Goal: Task Accomplishment & Management: Use online tool/utility

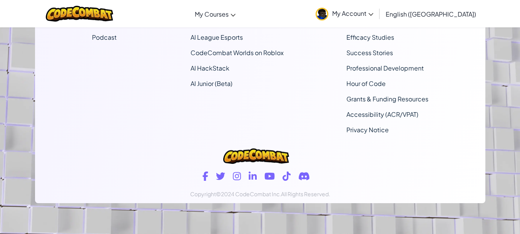
scroll to position [23, 0]
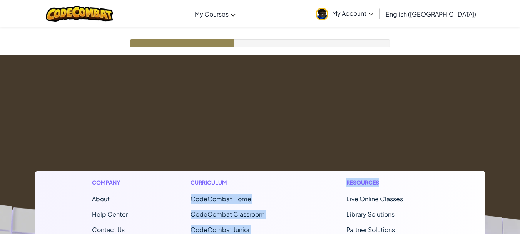
drag, startPoint x: 300, startPoint y: 104, endPoint x: 392, endPoint y: 87, distance: 93.6
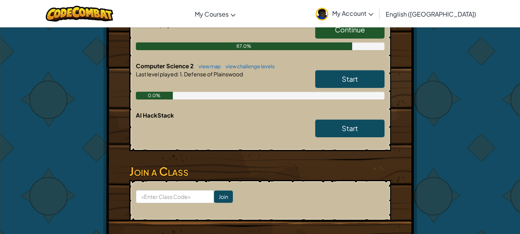
scroll to position [253, 0]
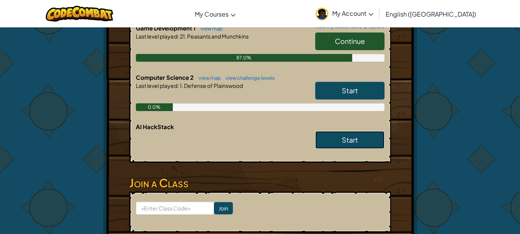
click at [352, 135] on span "Start" at bounding box center [350, 139] width 16 height 9
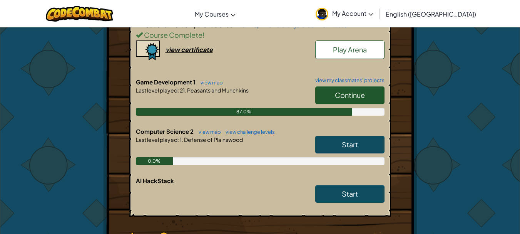
scroll to position [201, 0]
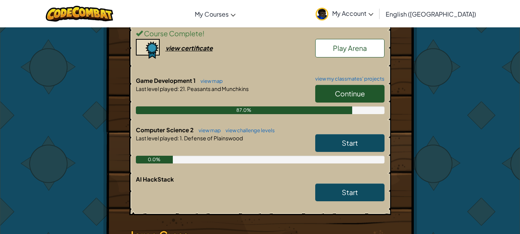
click at [374, 134] on link "Start" at bounding box center [349, 143] width 69 height 18
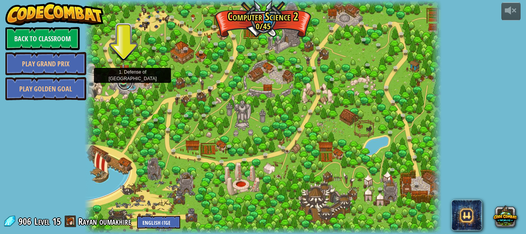
click at [121, 83] on link at bounding box center [124, 82] width 15 height 15
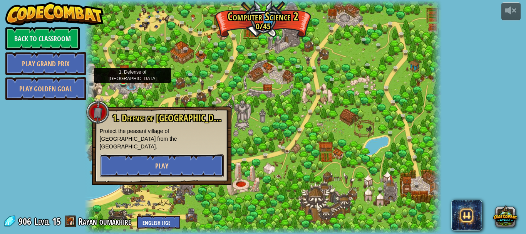
click at [145, 154] on button "Play" at bounding box center [162, 165] width 124 height 23
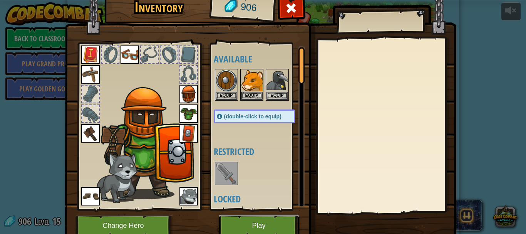
click at [232, 227] on button "Play" at bounding box center [259, 225] width 80 height 21
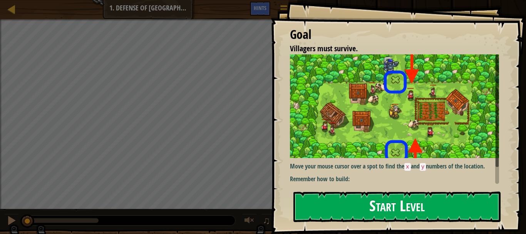
click at [345, 125] on img at bounding box center [397, 106] width 215 height 104
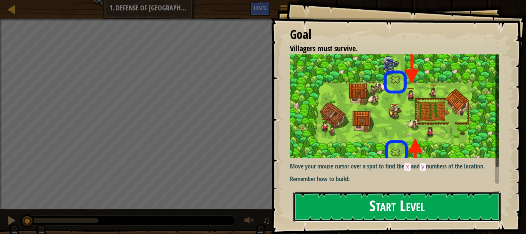
click at [350, 209] on button "Start Level" at bounding box center [396, 206] width 207 height 30
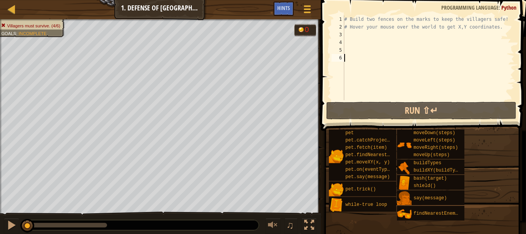
click at [366, 40] on div "# Build two fences on the marks to keep the villagers safe! # Hover your mouse …" at bounding box center [428, 65] width 172 height 100
click at [366, 37] on div "# Build two fences on the marks to keep the villagers safe! # Hover your mouse …" at bounding box center [428, 65] width 172 height 100
type textarea "h"
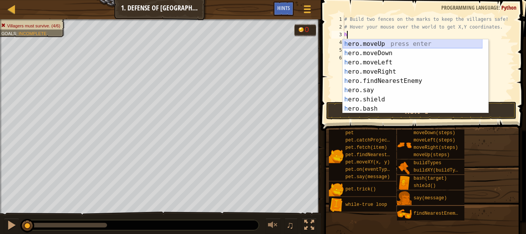
click at [368, 45] on div "h ero.moveUp press enter h ero.moveDown press enter h ero.moveLeft press enter …" at bounding box center [412, 85] width 140 height 92
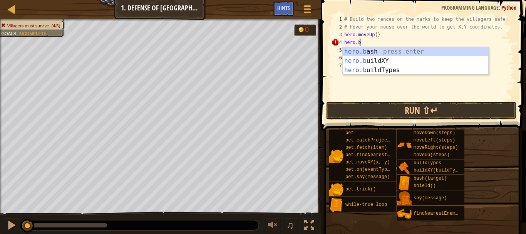
scroll to position [3, 1]
click at [379, 72] on div "hero.b ash press enter hero.b uildXY press enter hero.b uildTypes press enter" at bounding box center [414, 70] width 145 height 46
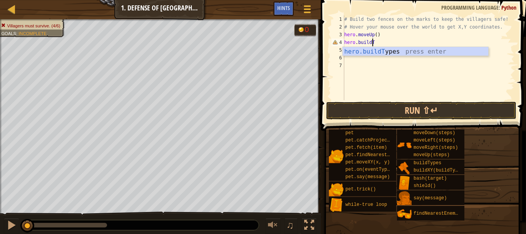
scroll to position [3, 2]
click at [362, 51] on div "hero.buildX Y press enter" at bounding box center [414, 61] width 145 height 28
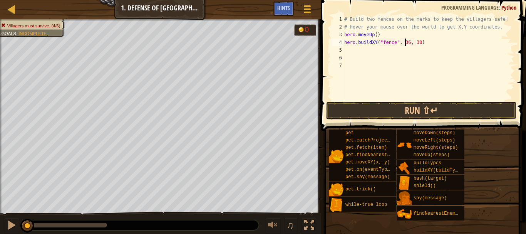
click at [404, 43] on div "# Build two fences on the marks to keep the villagers safe! # Hover your mouse …" at bounding box center [428, 65] width 172 height 100
click at [414, 42] on div "# Build two fences on the marks to keep the villagers safe! # Hover your mouse …" at bounding box center [428, 65] width 172 height 100
type textarea "hero.buildXY("fence", 40, 52)"
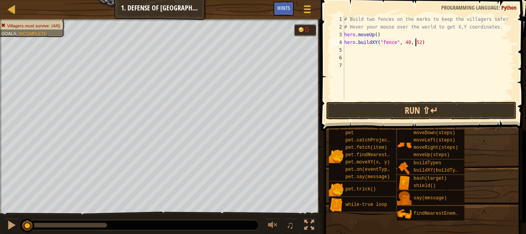
click at [362, 54] on div "# Build two fences on the marks to keep the villagers safe! # Hover your mouse …" at bounding box center [428, 65] width 172 height 100
click at [361, 52] on div "# Build two fences on the marks to keep the villagers safe! # Hover your mouse …" at bounding box center [428, 65] width 172 height 100
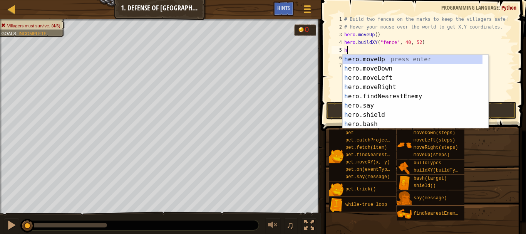
type textarea "he"
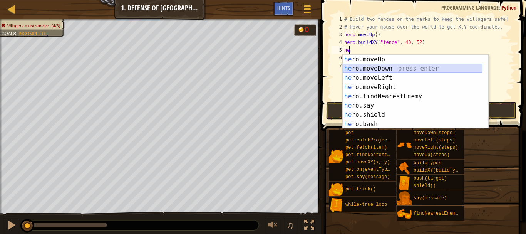
click at [367, 69] on div "he ro.moveUp press enter he ro.moveDown press enter he ro.moveLeft press enter …" at bounding box center [412, 101] width 140 height 92
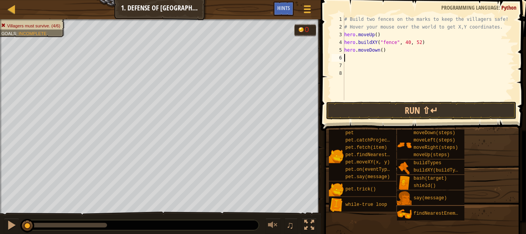
click at [379, 52] on div "# Build two fences on the marks to keep the villagers safe! # Hover your mouse …" at bounding box center [428, 65] width 172 height 100
type textarea "hero.moveDown(2)"
click at [379, 63] on div "# Build two fences on the marks to keep the villagers safe! # Hover your mouse …" at bounding box center [428, 65] width 172 height 100
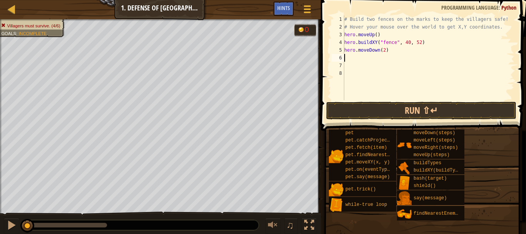
click at [379, 60] on div "# Build two fences on the marks to keep the villagers safe! # Hover your mouse …" at bounding box center [428, 65] width 172 height 100
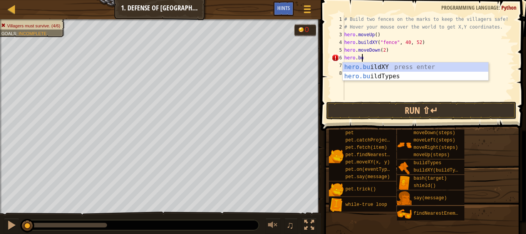
scroll to position [3, 1]
click at [375, 68] on div "hero.[PERSON_NAME] ldXY press enter hero.[PERSON_NAME] ldTypes press enter" at bounding box center [414, 80] width 145 height 37
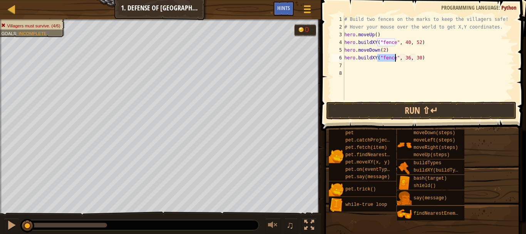
click at [406, 58] on div "# Build two fences on the marks to keep the villagers safe! # Hover your mouse …" at bounding box center [428, 65] width 172 height 100
click at [412, 59] on div "# Build two fences on the marks to keep the villagers safe! # Hover your mouse …" at bounding box center [428, 65] width 172 height 100
type textarea "hero.buildXY("fence", 40, 20)"
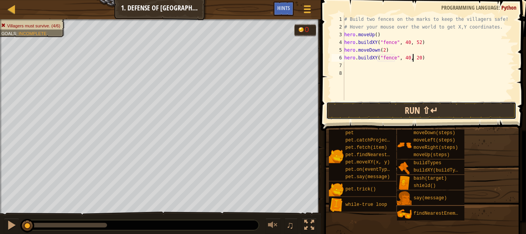
click at [403, 109] on button "Run ⇧↵" at bounding box center [421, 111] width 190 height 18
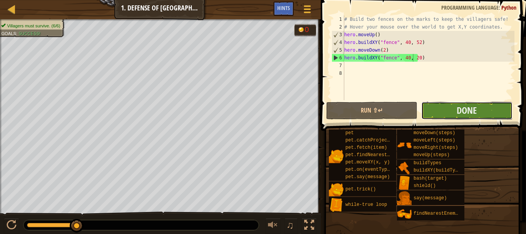
click at [506, 110] on button "Done" at bounding box center [466, 111] width 91 height 18
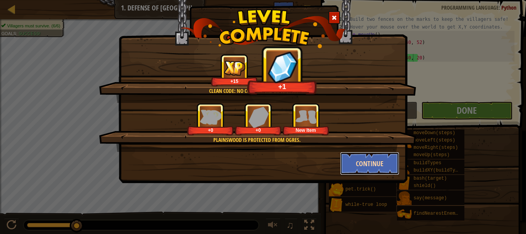
click at [380, 171] on button "Continue" at bounding box center [370, 163] width 60 height 23
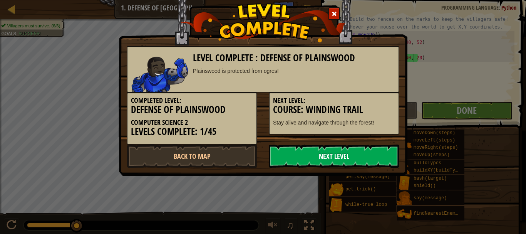
click at [361, 164] on link "Next Level" at bounding box center [334, 155] width 130 height 23
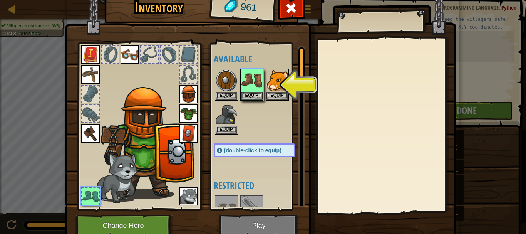
click at [236, 95] on div at bounding box center [262, 102] width 97 height 68
click at [241, 95] on button "Equip" at bounding box center [252, 95] width 22 height 8
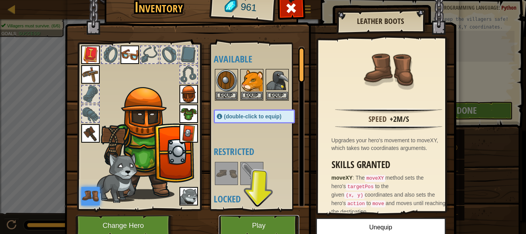
click at [242, 230] on button "Play" at bounding box center [259, 225] width 80 height 21
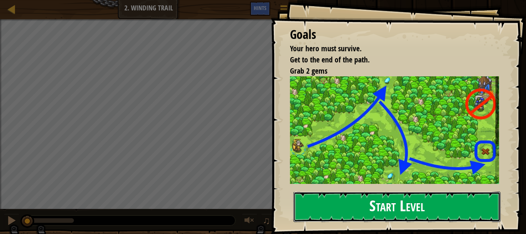
click at [352, 209] on button "Start Level" at bounding box center [396, 206] width 207 height 30
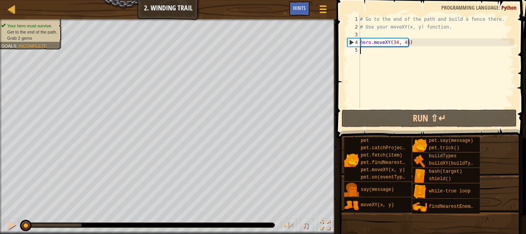
click at [393, 52] on div "# Go to the end of the path and build a fence there. # Use your moveXY(x, y) fu…" at bounding box center [436, 69] width 156 height 108
click at [394, 42] on div "# Go to the end of the path and build a fence there. # Use your moveXY(x, y) fu…" at bounding box center [436, 69] width 156 height 108
click at [396, 42] on div "# Go to the end of the path and build a fence there. # Use your moveXY(x, y) fu…" at bounding box center [436, 69] width 156 height 108
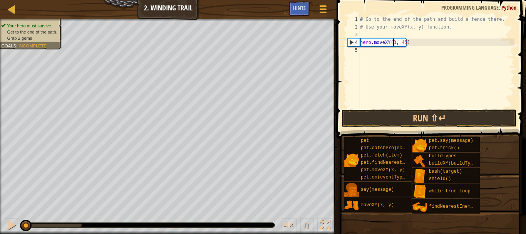
scroll to position [3, 3]
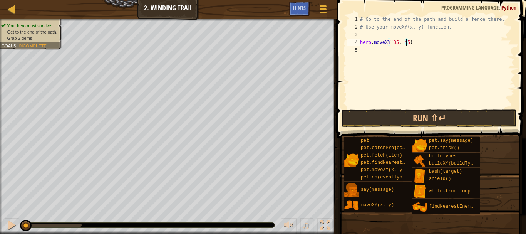
click at [405, 44] on div "# Go to the end of the path and build a fence there. # Use your moveXY(x, y) fu…" at bounding box center [436, 69] width 156 height 108
type textarea "hero.moveXY(35, 60)"
click at [402, 55] on div "# Go to the end of the path and build a fence there. # Use your moveXY(x, y) fu…" at bounding box center [436, 69] width 156 height 108
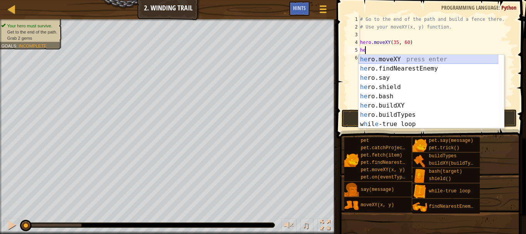
click at [379, 60] on div "he ro.moveXY press enter he ro.findNearestEnemy press enter he ro.say press ent…" at bounding box center [428, 101] width 140 height 92
type textarea "hero.moveXY(x, y)"
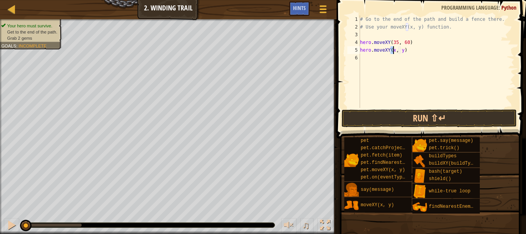
click at [379, 57] on div "# Go to the end of the path and build a fence there. # Use your moveXY(x, y) fu…" at bounding box center [436, 69] width 156 height 108
click at [392, 50] on div "# Go to the end of the path and build a fence there. # Use your moveXY(x, y) fu…" at bounding box center [436, 69] width 156 height 108
click at [402, 52] on div "# Go to the end of the path and build a fence there. # Use your moveXY(x, y) fu…" at bounding box center [436, 69] width 156 height 108
type textarea "hero.moveXY(36, 13)"
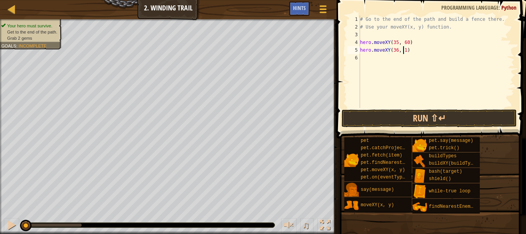
scroll to position [3, 3]
click at [381, 63] on div "# Go to the end of the path and build a fence there. # Use your moveXY(x, y) fu…" at bounding box center [436, 69] width 156 height 108
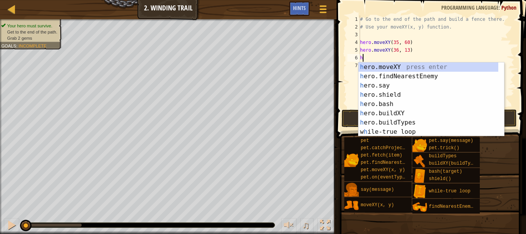
click at [381, 63] on div "h ero.moveXY press enter h ero.findNearestEnemy press enter h ero.say press ent…" at bounding box center [428, 108] width 140 height 92
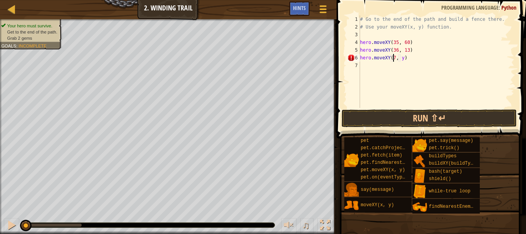
scroll to position [3, 3]
click at [402, 59] on div "# Go to the end of the path and build a fence there. # Use your moveXY(x, y) fu…" at bounding box center [436, 69] width 156 height 108
type textarea "hero.moveXY(72, 21)"
click at [371, 67] on div "# Go to the end of the path and build a fence there. # Use your moveXY(x, y) fu…" at bounding box center [436, 69] width 156 height 108
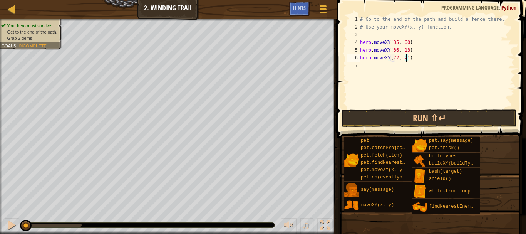
scroll to position [3, 0]
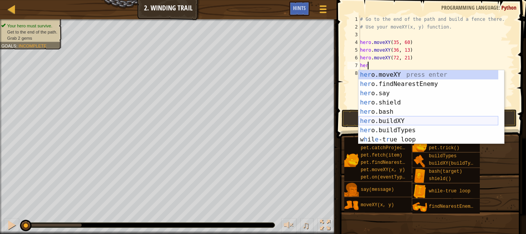
click at [410, 120] on div "her o.moveXY press enter her o.findNearestEnemy press enter her o.say press ent…" at bounding box center [428, 116] width 140 height 92
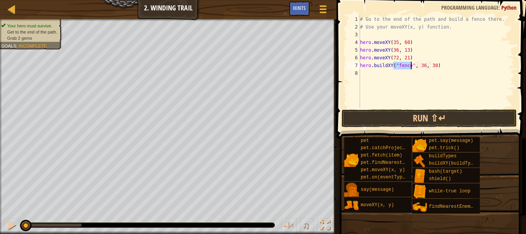
click at [420, 65] on div "# Go to the end of the path and build a fence there. # Use your moveXY(x, y) fu…" at bounding box center [436, 69] width 156 height 108
click at [430, 65] on div "# Go to the end of the path and build a fence there. # Use your moveXY(x, y) fu…" at bounding box center [436, 69] width 156 height 108
type textarea "hero.buildXY("fence", 72, 25)"
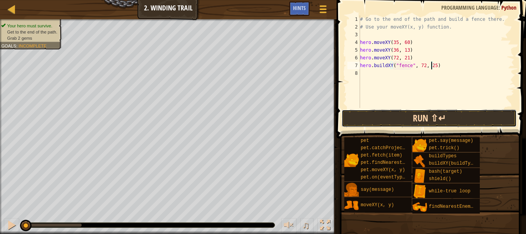
click at [367, 120] on button "Run ⇧↵" at bounding box center [428, 118] width 175 height 18
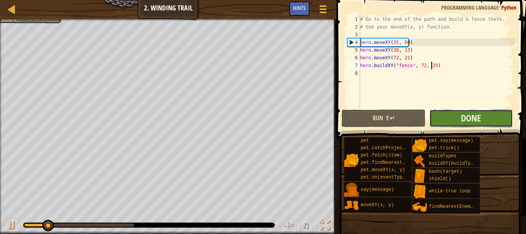
click at [440, 117] on button "Done" at bounding box center [471, 118] width 84 height 18
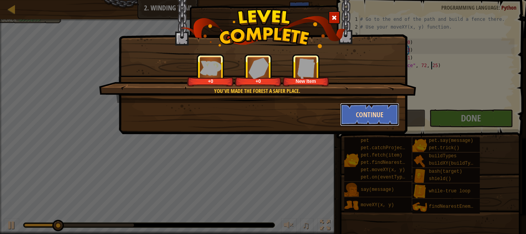
click at [376, 112] on button "Continue" at bounding box center [370, 114] width 60 height 23
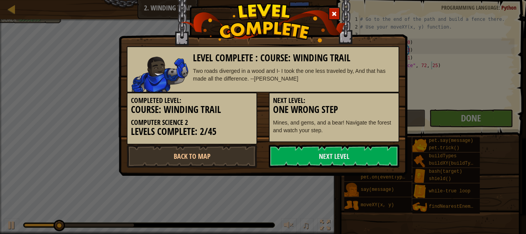
click at [376, 112] on h3 "One Wrong Step" at bounding box center [334, 109] width 122 height 10
click at [337, 163] on link "Next Level" at bounding box center [334, 155] width 130 height 23
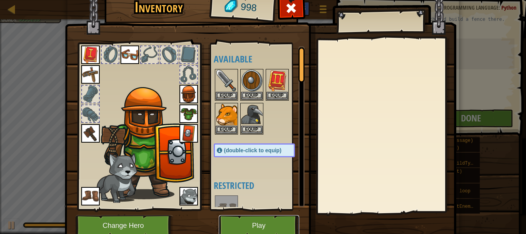
click at [273, 219] on button "Play" at bounding box center [259, 225] width 80 height 21
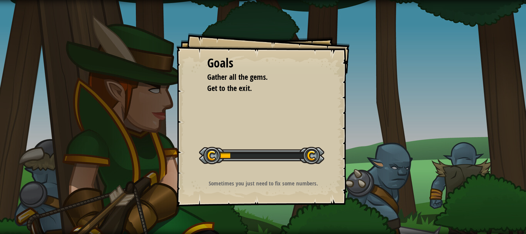
click at [250, 103] on div "Goals Gather all the gems. Get to the exit. Start Level Error loading from serv…" at bounding box center [262, 119] width 173 height 173
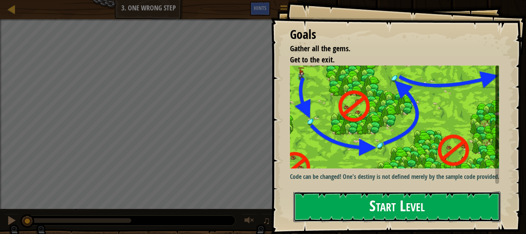
click at [356, 203] on button "Start Level" at bounding box center [396, 206] width 207 height 30
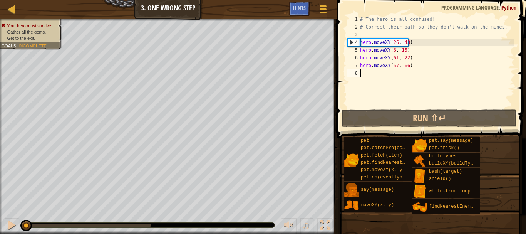
click at [382, 95] on div "# The hero is all confused! # Correct their path so they don't walk on the mine…" at bounding box center [436, 69] width 156 height 108
click at [396, 44] on div "# The hero is all confused! # Correct their path so they don't walk on the mine…" at bounding box center [436, 69] width 156 height 108
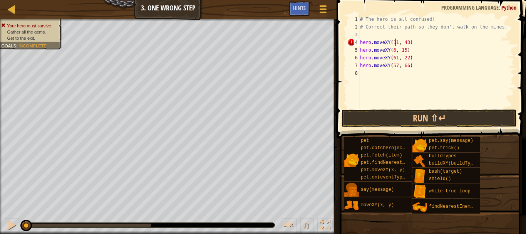
scroll to position [3, 3]
click at [404, 42] on div "# The hero is all confused! # Correct their path so they don't walk on the mine…" at bounding box center [436, 69] width 156 height 108
click at [391, 50] on div "# The hero is all confused! # Correct their path so they don't walk on the mine…" at bounding box center [436, 69] width 156 height 108
click at [393, 53] on div "# The hero is all confused! # Correct their path so they don't walk on the mine…" at bounding box center [436, 69] width 156 height 108
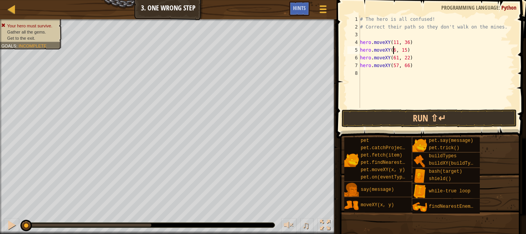
scroll to position [3, 3]
click at [390, 50] on div "# The hero is all confused! # Correct their path so they don't walk on the mine…" at bounding box center [436, 69] width 156 height 108
click at [404, 50] on div "# The hero is all confused! # Correct their path so they don't walk on the mine…" at bounding box center [436, 69] width 156 height 108
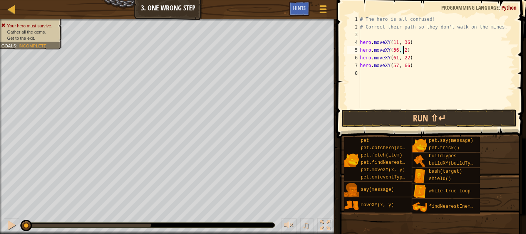
scroll to position [3, 3]
click at [394, 58] on div "# The hero is all confused! # Correct their path so they don't walk on the mine…" at bounding box center [436, 69] width 156 height 108
click at [404, 57] on div "# The hero is all confused! # Correct their path so they don't walk on the mine…" at bounding box center [436, 69] width 156 height 108
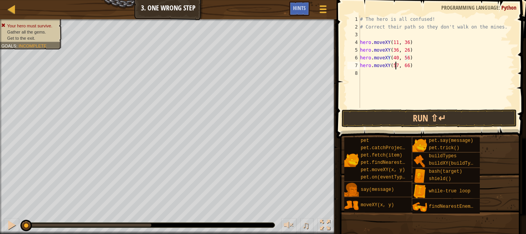
click at [394, 63] on div "# The hero is all confused! # Correct their path so they don't walk on the mine…" at bounding box center [436, 69] width 156 height 108
click at [405, 67] on div "# The hero is all confused! # Correct their path so they don't walk on the mine…" at bounding box center [436, 69] width 156 height 108
type textarea "hero.moveXY(77, 58)"
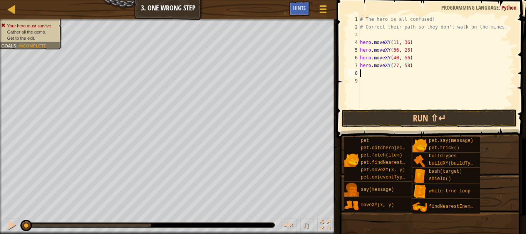
scroll to position [3, 0]
click at [379, 123] on button "Run ⇧↵" at bounding box center [428, 118] width 175 height 18
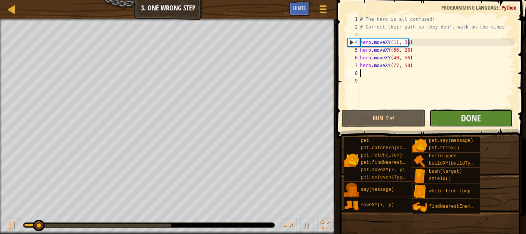
click at [458, 117] on button "Done" at bounding box center [471, 118] width 84 height 18
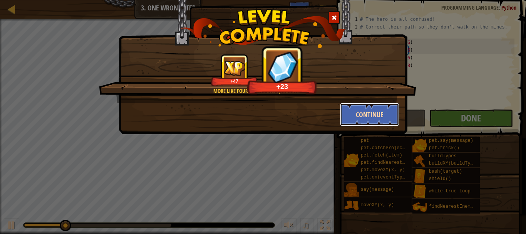
click at [362, 110] on button "Continue" at bounding box center [370, 114] width 60 height 23
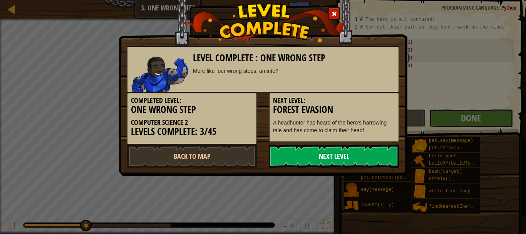
click at [350, 147] on link "Next Level" at bounding box center [334, 155] width 130 height 23
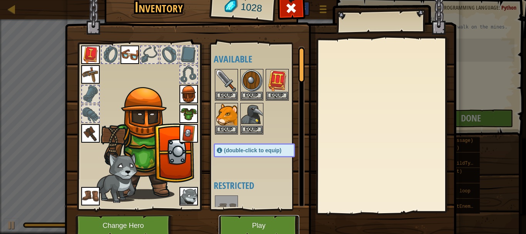
click at [249, 215] on button "Play" at bounding box center [259, 225] width 80 height 21
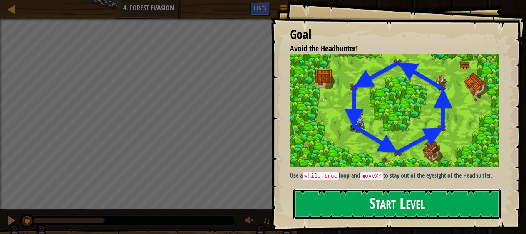
click at [357, 203] on button "Start Level" at bounding box center [396, 204] width 207 height 30
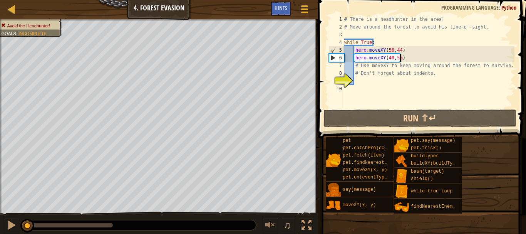
click at [420, 58] on div "# There is a headhunter in the area! # Move around the forest to avoid his line…" at bounding box center [428, 69] width 172 height 108
type textarea "hero.moveXY(40,56)"
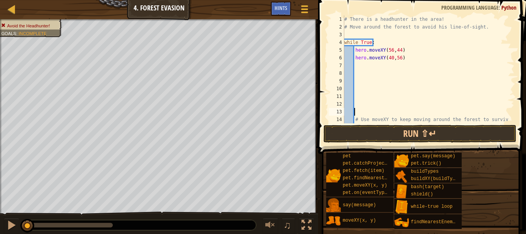
click at [374, 64] on div "# There is a headhunter in the area! # Move around the forest to avoid his line…" at bounding box center [425, 76] width 166 height 123
click at [390, 57] on div "# There is a headhunter in the area! # Move around the forest to avoid his line…" at bounding box center [425, 76] width 166 height 123
type textarea "hero.moveXY(40,56)"
click at [396, 95] on div "# There is a headhunter in the area! # Move around the forest to avoid his line…" at bounding box center [425, 76] width 166 height 123
type textarea "1"
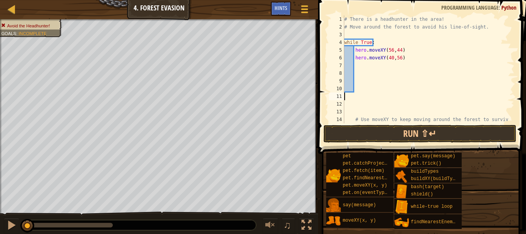
scroll to position [3, 0]
drag, startPoint x: 389, startPoint y: 57, endPoint x: 391, endPoint y: 82, distance: 25.1
click at [389, 57] on div "# There is a headhunter in the area! # Move around the forest to avoid his line…" at bounding box center [425, 76] width 166 height 123
type textarea "hero.moveXY(41,56)"
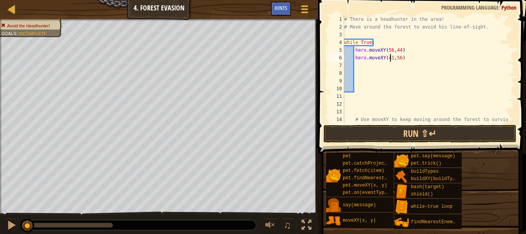
click at [369, 65] on div "# There is a headhunter in the area! # Move around the forest to avoid his line…" at bounding box center [425, 76] width 166 height 123
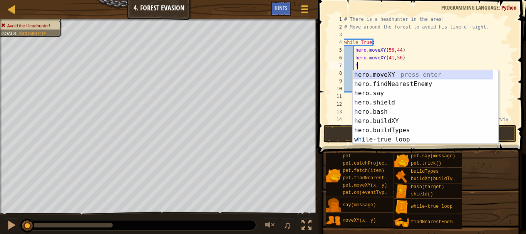
click at [364, 76] on div "h ero.moveXY press enter h ero.findNearestEnemy press enter h ero.say press ent…" at bounding box center [422, 116] width 140 height 92
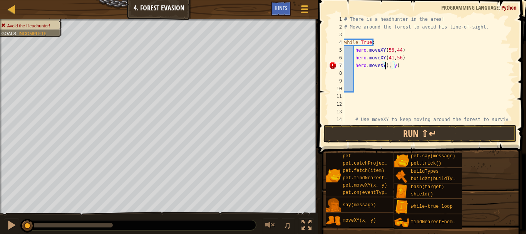
scroll to position [3, 3]
drag, startPoint x: 397, startPoint y: 66, endPoint x: 398, endPoint y: 75, distance: 9.4
click at [397, 67] on div "# There is a headhunter in the area! # Move around the forest to avoid his line…" at bounding box center [425, 76] width 166 height 123
type textarea "hero.moveXY(24, 44)"
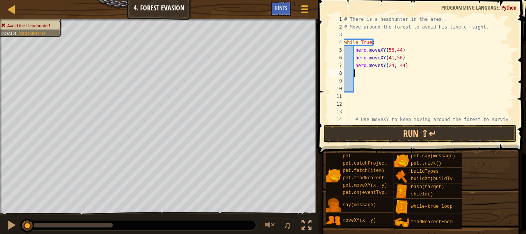
click at [358, 75] on div "# There is a headhunter in the area! # Move around the forest to avoid his line…" at bounding box center [425, 76] width 166 height 123
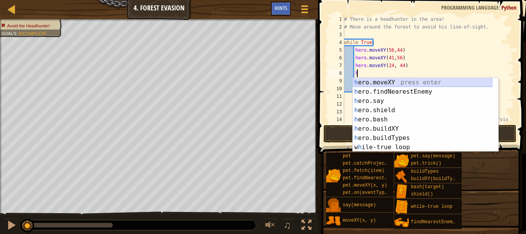
click at [360, 81] on div "h ero.moveXY press enter h ero.findNearestEnemy press enter h ero.say press ent…" at bounding box center [422, 124] width 140 height 92
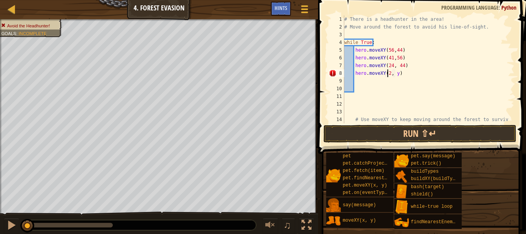
scroll to position [3, 3]
click at [398, 75] on div "# There is a headhunter in the area! # Move around the forest to avoid his line…" at bounding box center [425, 76] width 166 height 123
type textarea "hero.moveXY(24, 26)"
click at [379, 84] on div "# There is a headhunter in the area! # Move around the forest to avoid his line…" at bounding box center [425, 76] width 166 height 123
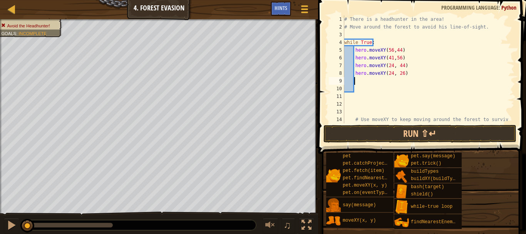
scroll to position [3, 0]
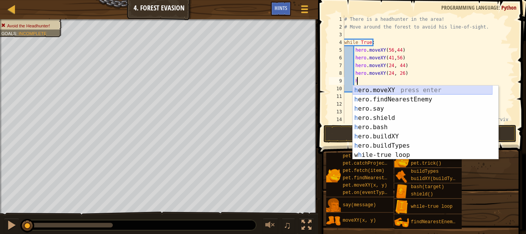
click at [381, 90] on div "h ero.moveXY press enter h ero.findNearestEnemy press enter h ero.say press ent…" at bounding box center [422, 131] width 140 height 92
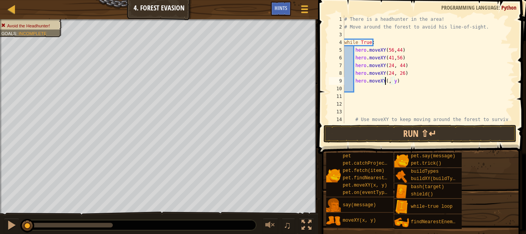
scroll to position [3, 3]
click at [398, 81] on div "# There is a headhunter in the area! # Move around the forest to avoid his line…" at bounding box center [425, 76] width 166 height 123
type textarea "hero.moveXY(40, 12)"
click at [379, 88] on div "# There is a headhunter in the area! # Move around the forest to avoid his line…" at bounding box center [425, 76] width 166 height 123
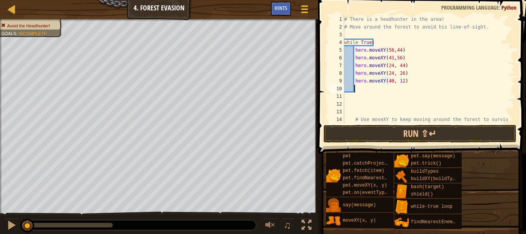
scroll to position [3, 0]
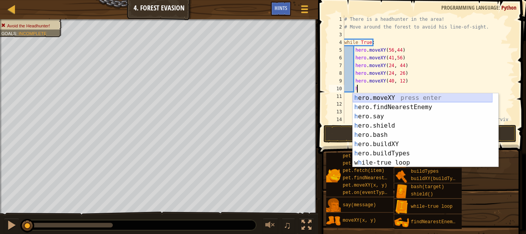
click at [399, 99] on div "h ero.moveXY press enter h ero.findNearestEnemy press enter h ero.say press ent…" at bounding box center [422, 139] width 140 height 92
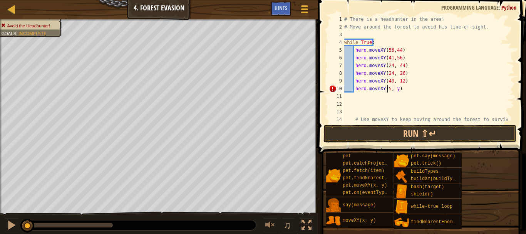
scroll to position [3, 3]
drag, startPoint x: 396, startPoint y: 88, endPoint x: 398, endPoint y: 92, distance: 5.0
click at [396, 88] on div "# There is a headhunter in the area! # Move around the forest to avoid his line…" at bounding box center [425, 76] width 166 height 123
type textarea "hero.moveXY(56, 25)"
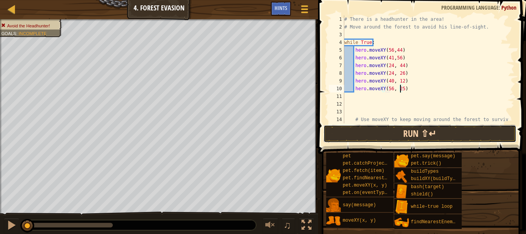
click at [403, 127] on button "Run ⇧↵" at bounding box center [419, 134] width 193 height 18
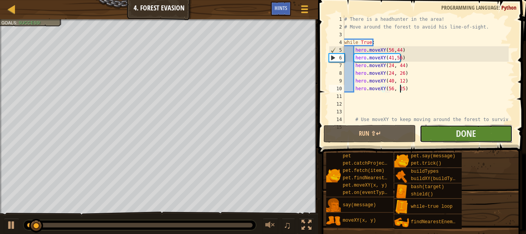
click at [451, 140] on button "Done" at bounding box center [465, 134] width 92 height 18
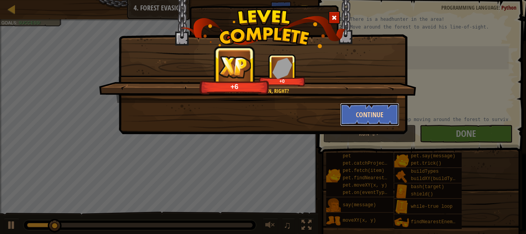
click at [383, 116] on button "Continue" at bounding box center [370, 114] width 60 height 23
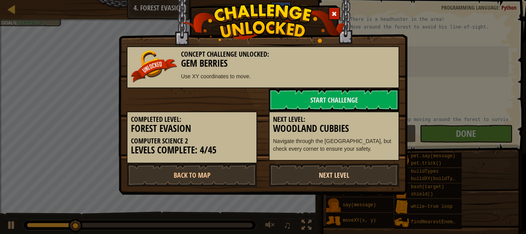
click at [323, 175] on link "Next Level" at bounding box center [334, 174] width 130 height 23
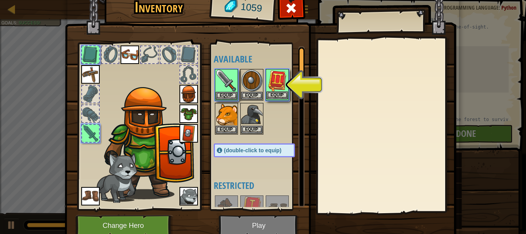
click at [269, 88] on img at bounding box center [277, 81] width 22 height 22
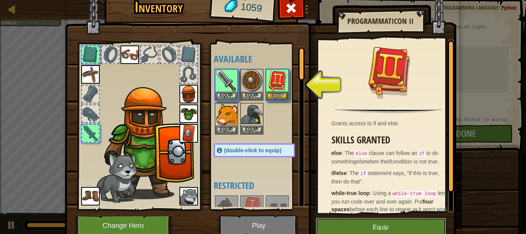
click at [398, 228] on button "Equip" at bounding box center [381, 226] width 130 height 19
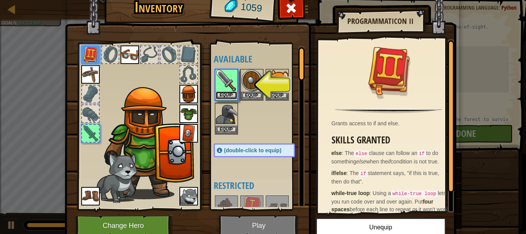
click at [227, 92] on button "Equip" at bounding box center [226, 95] width 22 height 8
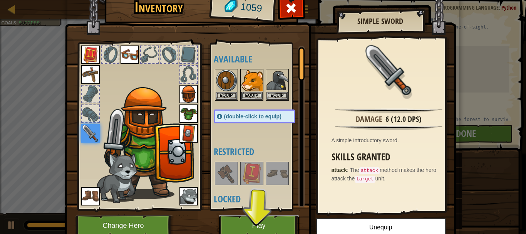
click at [277, 224] on button "Play" at bounding box center [259, 225] width 80 height 21
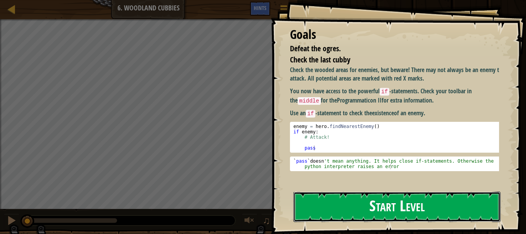
click at [378, 215] on button "Start Level" at bounding box center [396, 206] width 207 height 30
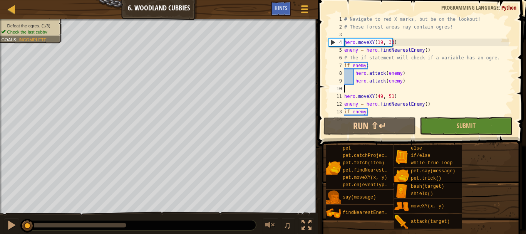
click at [374, 91] on div "# Navigate to red X marks, but be on the lookout! # These forest areas may cont…" at bounding box center [425, 72] width 166 height 115
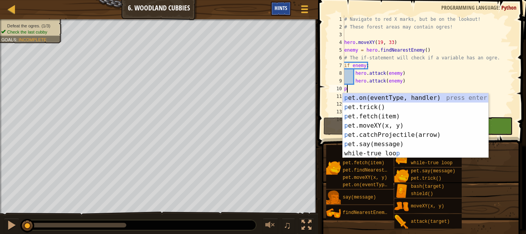
scroll to position [3, 0]
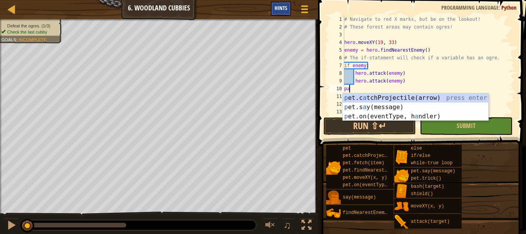
type textarea "p"
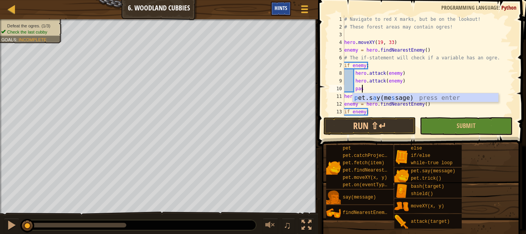
scroll to position [3, 1]
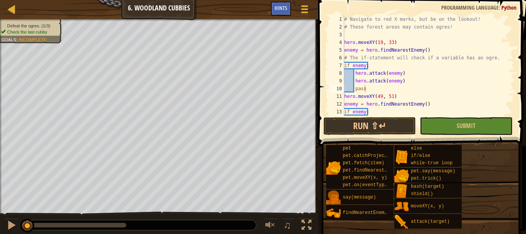
drag, startPoint x: 518, startPoint y: 53, endPoint x: 516, endPoint y: 60, distance: 7.1
click at [518, 69] on span at bounding box center [423, 62] width 214 height 169
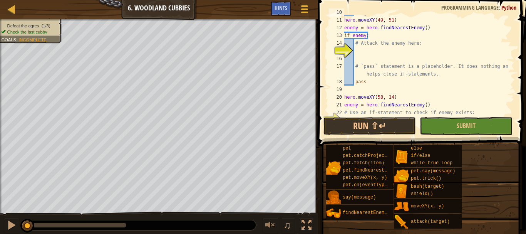
scroll to position [76, 0]
click at [447, 28] on div "pass hero . moveXY ( 49 , 51 ) enemy = hero . findNearestEnemy ( ) if enemy : #…" at bounding box center [425, 65] width 166 height 115
type textarea "enemy = hero.findNearestEnemy()"
click at [361, 50] on div "pass hero . moveXY ( 49 , 51 ) enemy = hero . findNearestEnemy ( ) if enemy : #…" at bounding box center [425, 65] width 166 height 115
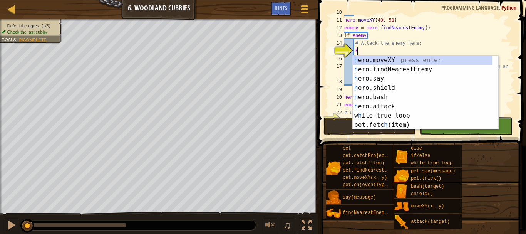
scroll to position [3, 1]
click at [373, 107] on div "he ro.moveXY press enter he ro.findNearestEnemy press enter he ro.say press ent…" at bounding box center [422, 101] width 140 height 92
type textarea "hero.attack(enemy)"
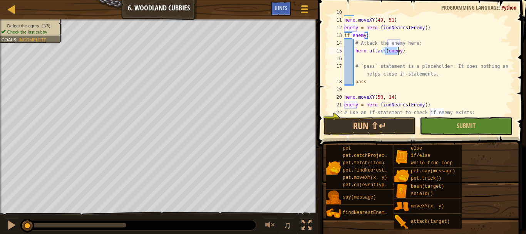
click at [370, 62] on div "pass hero . moveXY ( 49 , 51 ) enemy = hero . findNearestEnemy ( ) if enemy : #…" at bounding box center [425, 65] width 166 height 115
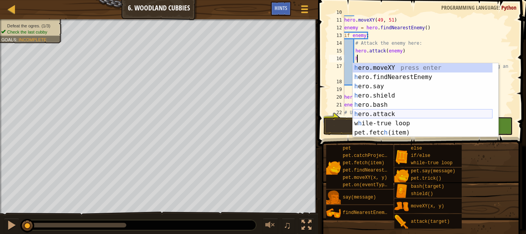
click at [381, 111] on div "h ero.moveXY press enter h ero.findNearestEnemy press enter h ero.say press ent…" at bounding box center [422, 109] width 140 height 92
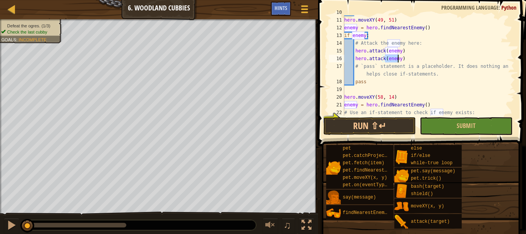
type textarea "hero.attack(enemy)"
drag, startPoint x: 516, startPoint y: 85, endPoint x: 513, endPoint y: 101, distance: 16.5
click at [515, 106] on span at bounding box center [423, 62] width 214 height 169
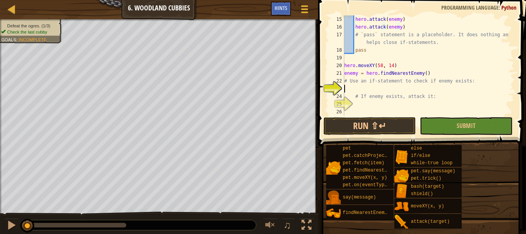
click at [346, 87] on div "hero . attack ( enemy ) hero . attack ( enemy ) # `pass` statement is a placeho…" at bounding box center [425, 72] width 166 height 115
type textarea "if away :"
click at [371, 102] on div "hero . attack ( enemy ) hero . attack ( enemy ) # `pass` statement is a placeho…" at bounding box center [425, 72] width 166 height 115
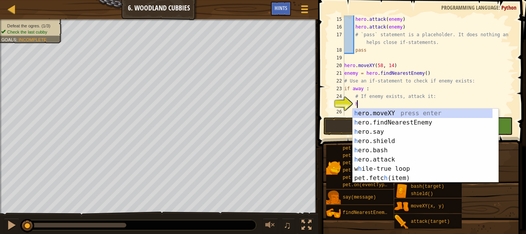
scroll to position [3, 1]
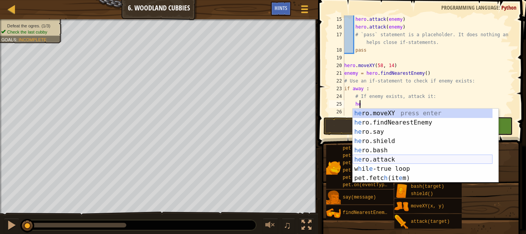
click at [389, 160] on div "he ro.moveXY press enter he ro.findNearestEnemy press enter he ro.say press ent…" at bounding box center [422, 155] width 140 height 92
type textarea "hero.attack(enemy)"
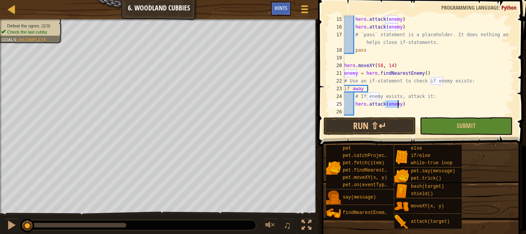
click at [385, 115] on div "hero . attack ( enemy ) hero . attack ( enemy ) # `pass` statement is a placeho…" at bounding box center [425, 72] width 166 height 115
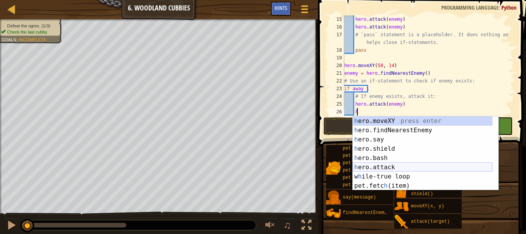
click at [387, 170] on div "h ero.moveXY press enter h ero.findNearestEnemy press enter h ero.say press ent…" at bounding box center [422, 162] width 140 height 92
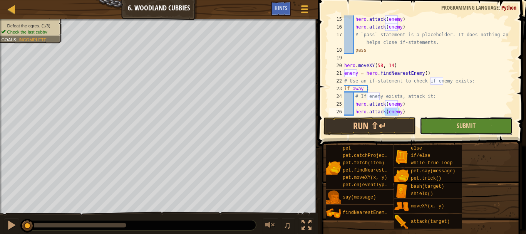
click at [448, 129] on button "Submit" at bounding box center [465, 126] width 92 height 18
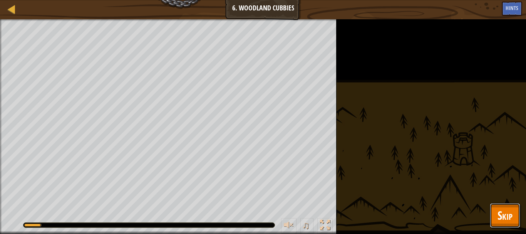
click at [511, 210] on span "Skip" at bounding box center [504, 215] width 15 height 16
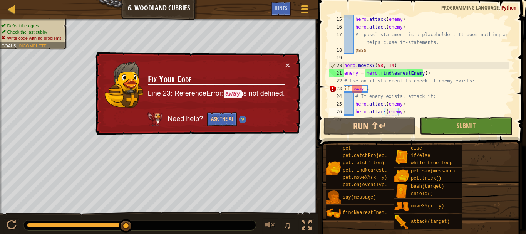
click at [362, 88] on div "hero . attack ( enemy ) hero . attack ( enemy ) # `pass` statement is a placeho…" at bounding box center [425, 72] width 166 height 115
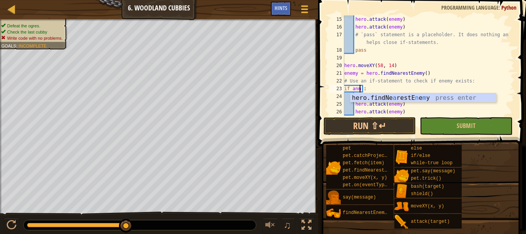
scroll to position [3, 1]
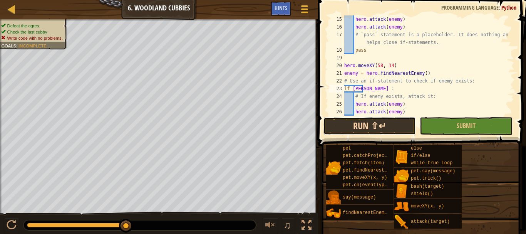
click at [341, 127] on button "Run ⇧↵" at bounding box center [369, 126] width 92 height 18
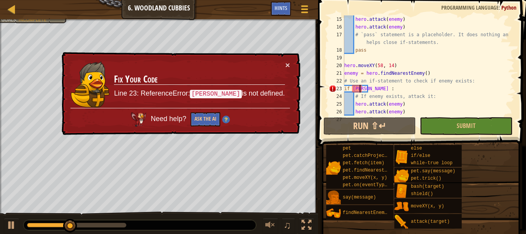
click at [360, 90] on div "hero . attack ( enemy ) hero . attack ( enemy ) # `pass` statement is a placeho…" at bounding box center [425, 72] width 166 height 115
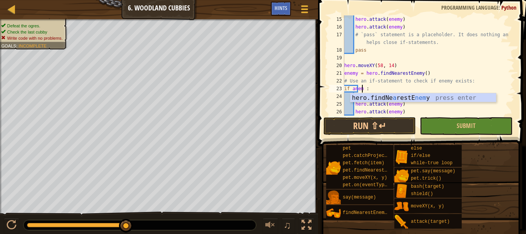
scroll to position [3, 2]
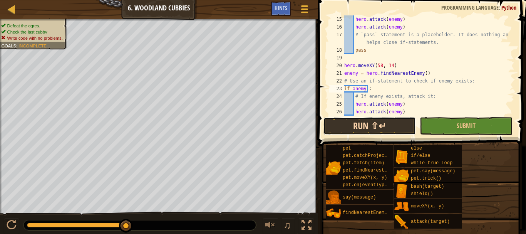
click at [370, 125] on button "Run ⇧↵" at bounding box center [369, 126] width 92 height 18
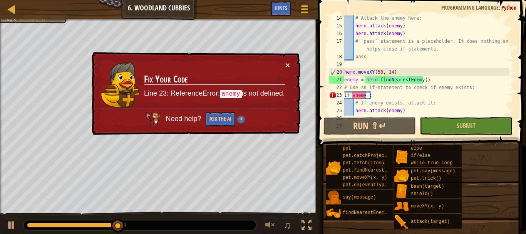
scroll to position [101, 0]
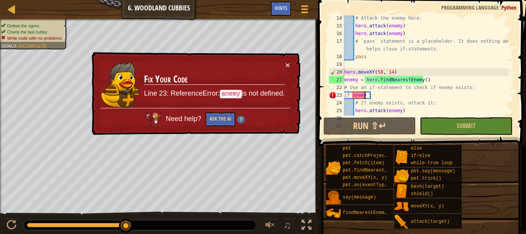
click at [352, 95] on div "# Attack the enemy here: hero . attack ( enemy ) hero . attack ( enemy ) # `pas…" at bounding box center [425, 71] width 166 height 115
click at [354, 98] on div "# Attack the enemy here: hero . attack ( enemy ) hero . attack ( enemy ) # `pas…" at bounding box center [425, 71] width 166 height 115
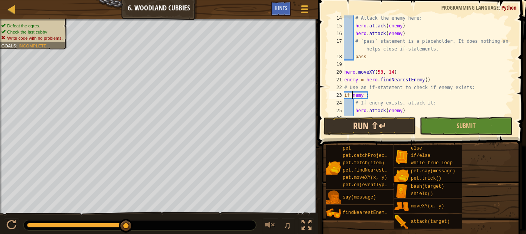
scroll to position [3, 1]
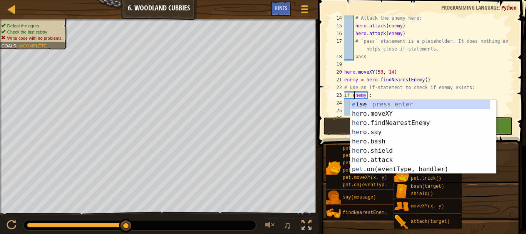
type textarea "if enemy :"
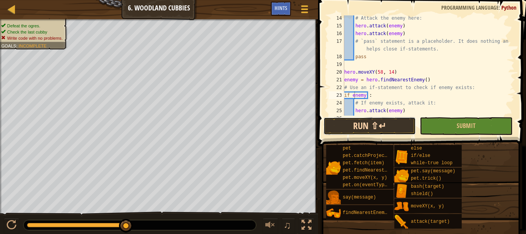
click at [330, 124] on button "Run ⇧↵" at bounding box center [369, 126] width 92 height 18
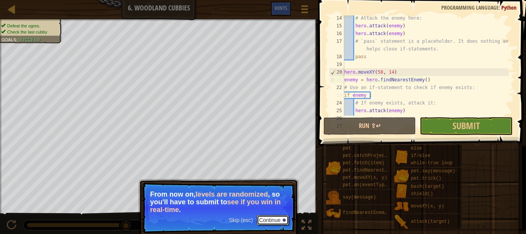
click at [277, 219] on button "Continue" at bounding box center [273, 220] width 32 height 10
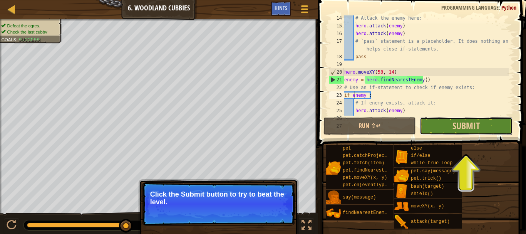
click at [451, 124] on button "Submit" at bounding box center [465, 126] width 92 height 18
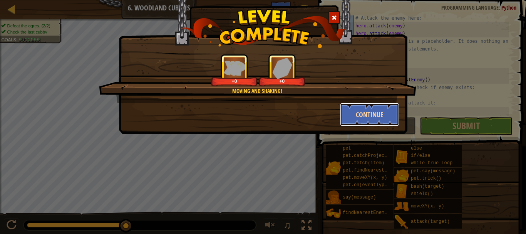
click at [361, 113] on button "Continue" at bounding box center [370, 114] width 60 height 23
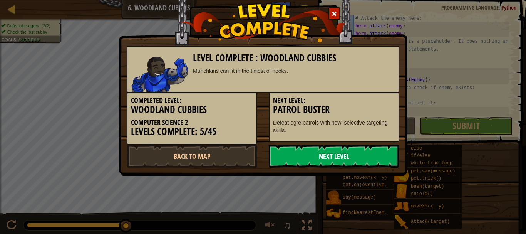
click at [352, 149] on link "Next Level" at bounding box center [334, 155] width 130 height 23
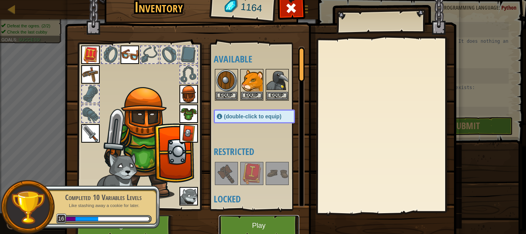
click at [253, 217] on button "Play" at bounding box center [259, 225] width 80 height 21
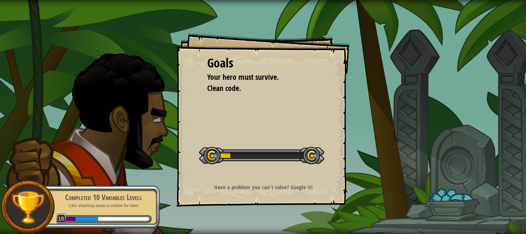
click at [253, 217] on div "Goals Your hero must survive. Clean code. Start Level Error loading from server…" at bounding box center [263, 117] width 526 height 234
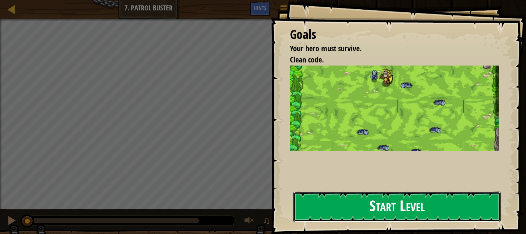
click at [379, 209] on button "Start Level" at bounding box center [396, 206] width 207 height 30
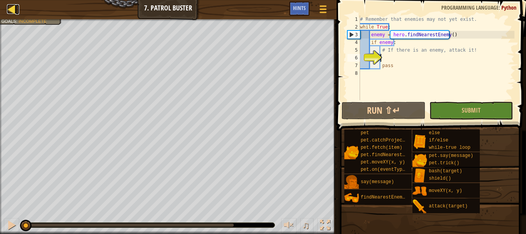
click at [11, 10] on div at bounding box center [12, 9] width 10 height 10
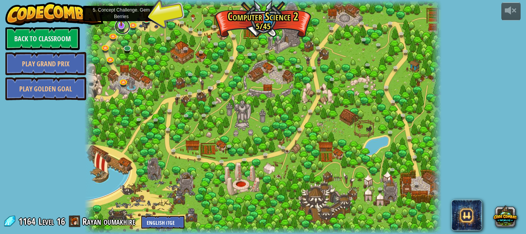
click at [121, 28] on link at bounding box center [122, 26] width 15 height 15
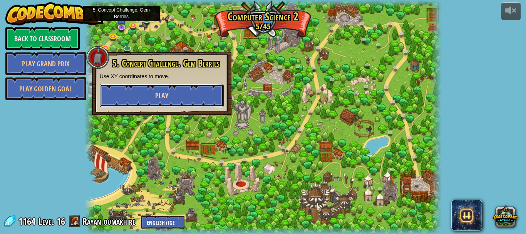
click at [144, 94] on button "Play" at bounding box center [162, 95] width 124 height 23
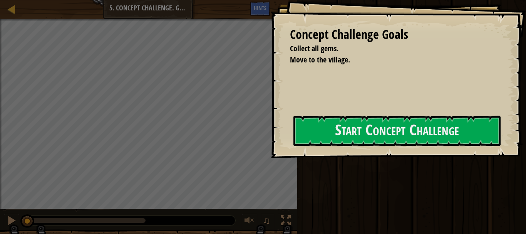
click at [271, 158] on div "Concept Challenge Goals Collect all gems. Move to the village. Start Concept Ch…" at bounding box center [398, 79] width 255 height 158
click at [252, 183] on div "Concept Challenge Goals Collect all gems. Move to the village. Start Concept Ch…" at bounding box center [263, 117] width 526 height 234
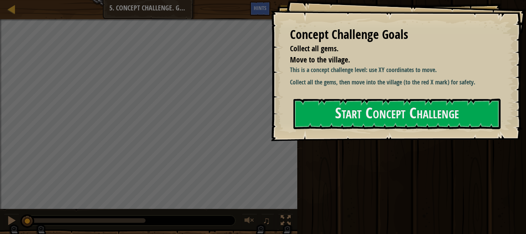
click at [285, 119] on div "Concept Challenge Goals Collect all gems. Move to the village. This is a concep…" at bounding box center [398, 70] width 255 height 141
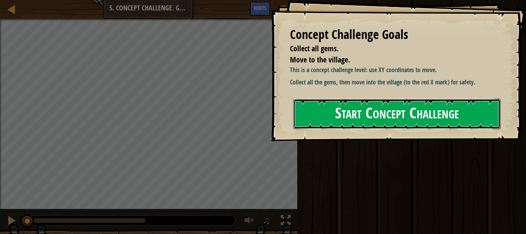
click at [312, 120] on button "Start Concept Challenge" at bounding box center [396, 114] width 207 height 30
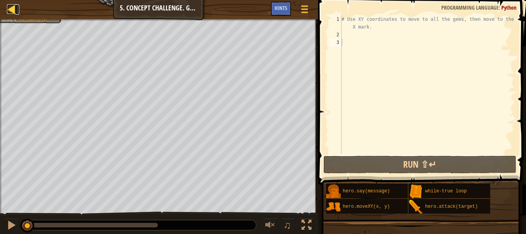
click at [14, 4] on div at bounding box center [12, 9] width 10 height 10
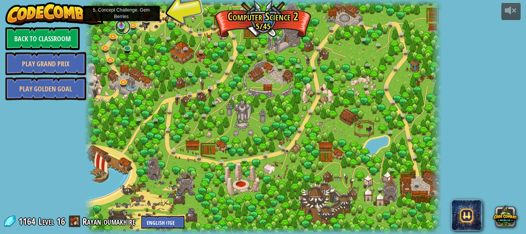
click at [127, 25] on link at bounding box center [122, 26] width 15 height 15
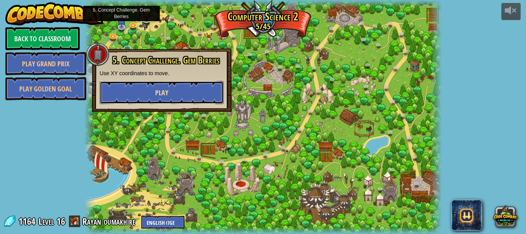
click at [173, 90] on button "Play" at bounding box center [162, 92] width 124 height 23
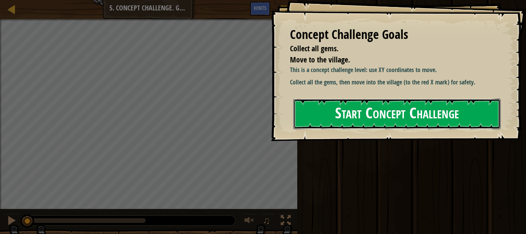
click at [404, 119] on button "Start Concept Challenge" at bounding box center [396, 114] width 207 height 30
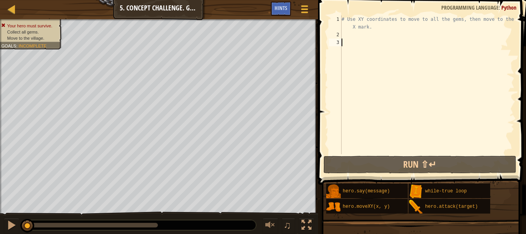
type textarea "#"
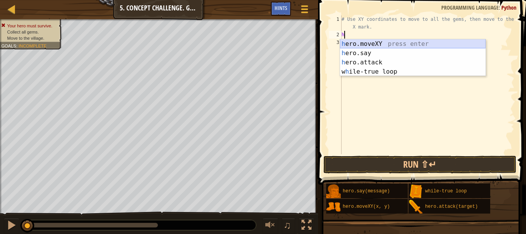
click at [389, 48] on div "h ero.moveXY press enter h ero.say press enter h ero.attack press enter w h ile…" at bounding box center [412, 66] width 145 height 55
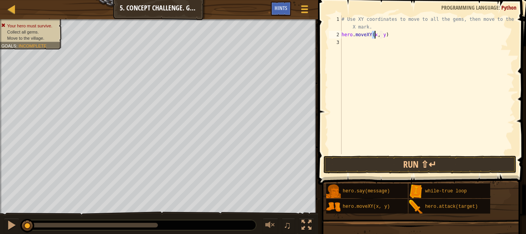
type textarea "hero.moveXY(x, y)"
click at [369, 43] on div "# Use XY coordinates to move to all the gems, then move to the red X mark. hero…" at bounding box center [427, 96] width 174 height 162
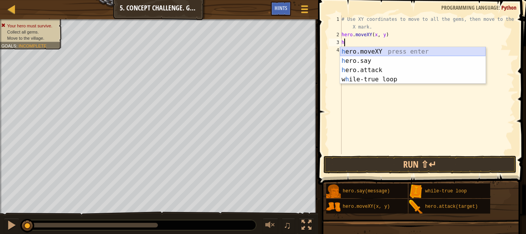
click at [369, 50] on div "h ero.moveXY press enter h ero.say press enter h ero.attack press enter w h ile…" at bounding box center [412, 74] width 145 height 55
type textarea "hero.moveXY(x, y)"
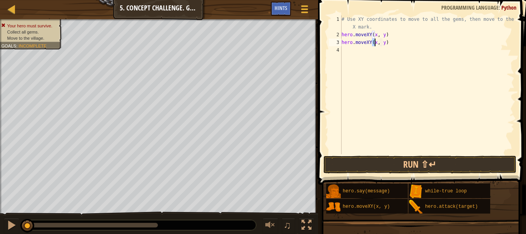
click at [369, 47] on div "# Use XY coordinates to move to all the gems, then move to the red X mark. hero…" at bounding box center [427, 96] width 174 height 162
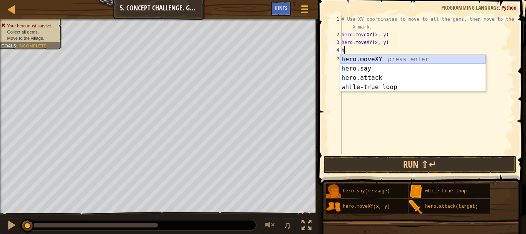
click at [367, 57] on div "h ero.moveXY press enter h ero.say press enter h ero.attack press enter w h ile…" at bounding box center [412, 82] width 145 height 55
type textarea "hero.moveXY(x, y)"
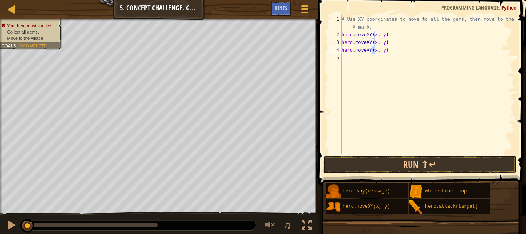
click at [365, 58] on div "# Use XY coordinates to move to all the gems, then move to the red X mark. hero…" at bounding box center [427, 96] width 174 height 162
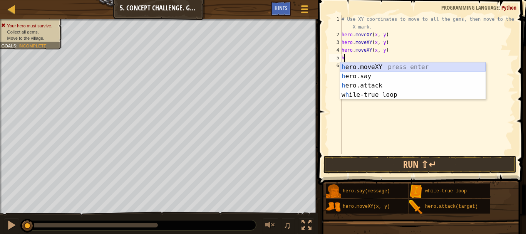
click at [365, 63] on div "h ero.moveXY press enter h ero.say press enter h ero.attack press enter w h ile…" at bounding box center [412, 89] width 145 height 55
type textarea "hero.moveXY(x, y)"
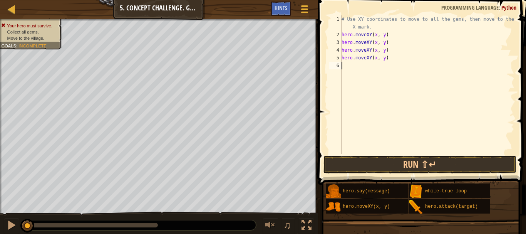
click at [364, 63] on div "# Use XY coordinates to move to all the gems, then move to the red X mark. hero…" at bounding box center [427, 96] width 174 height 162
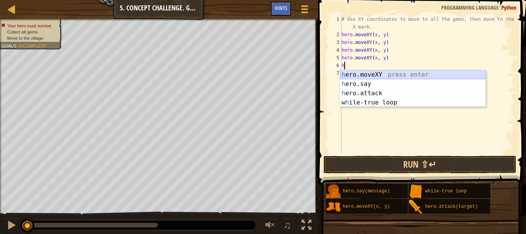
click at [366, 71] on div "h ero.moveXY press enter h ero.say press enter h ero.attack press enter w h ile…" at bounding box center [412, 97] width 145 height 55
type textarea "hero.moveXY(x, y)"
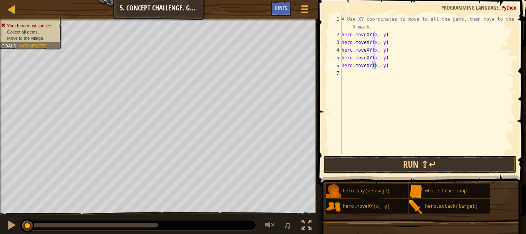
click at [365, 74] on div "# Use XY coordinates to move to all the gems, then move to the red X mark. hero…" at bounding box center [427, 96] width 174 height 162
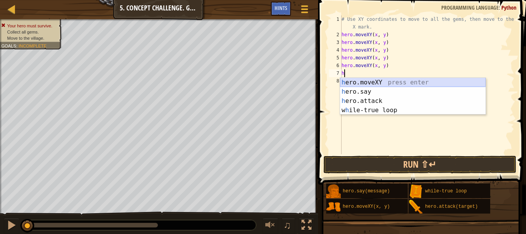
click at [365, 80] on div "h ero.moveXY press enter h ero.say press enter h ero.attack press enter w h ile…" at bounding box center [412, 105] width 145 height 55
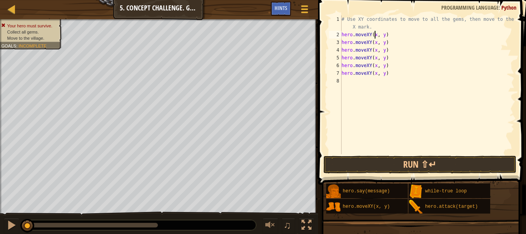
click at [373, 35] on div "# Use XY coordinates to move to all the gems, then move to the red X mark. hero…" at bounding box center [427, 96] width 174 height 162
click at [382, 34] on div "# Use XY coordinates to move to all the gems, then move to the red X mark. hero…" at bounding box center [427, 96] width 174 height 162
click at [374, 43] on div "# Use XY coordinates to move to all the gems, then move to the red X mark. hero…" at bounding box center [427, 96] width 174 height 162
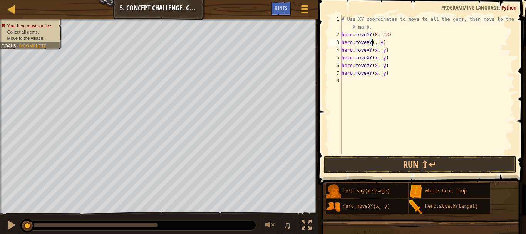
scroll to position [3, 3]
click at [381, 43] on div "# Use XY coordinates to move to all the gems, then move to the red X mark. hero…" at bounding box center [427, 96] width 174 height 162
click at [374, 51] on div "# Use XY coordinates to move to all the gems, then move to the red X mark. hero…" at bounding box center [427, 96] width 174 height 162
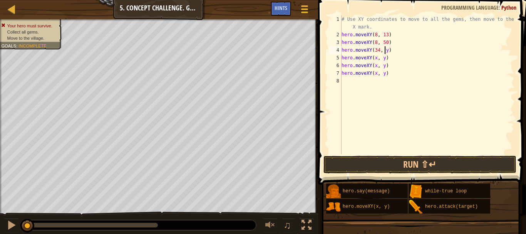
click at [384, 51] on div "# Use XY coordinates to move to all the gems, then move to the red X mark. hero…" at bounding box center [427, 96] width 174 height 162
click at [374, 60] on div "# Use XY coordinates to move to all the gems, then move to the red X mark. hero…" at bounding box center [427, 96] width 174 height 162
click at [384, 58] on div "# Use XY coordinates to move to all the gems, then move to the red X mark. hero…" at bounding box center [427, 96] width 174 height 162
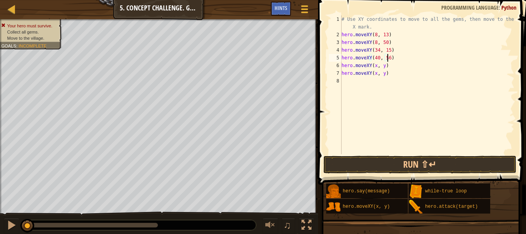
scroll to position [3, 3]
click at [374, 67] on div "# Use XY coordinates to move to all the gems, then move to the red X mark. hero…" at bounding box center [427, 96] width 174 height 162
click at [383, 66] on div "# Use XY coordinates to move to all the gems, then move to the red X mark. hero…" at bounding box center [427, 96] width 174 height 162
drag, startPoint x: 384, startPoint y: 67, endPoint x: 386, endPoint y: 78, distance: 10.6
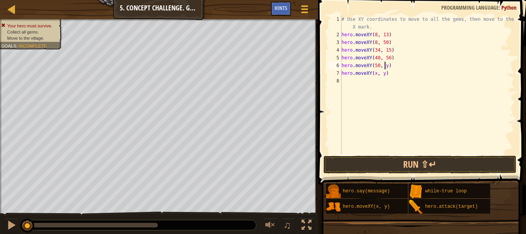
click at [384, 68] on div "# Use XY coordinates to move to all the gems, then move to the red X mark. hero…" at bounding box center [427, 96] width 174 height 162
click at [381, 75] on div "# Use XY coordinates to move to all the gems, then move to the red X mark. hero…" at bounding box center [427, 96] width 174 height 162
click at [374, 75] on div "# Use XY coordinates to move to all the gems, then move to the red X mark. hero…" at bounding box center [427, 96] width 174 height 162
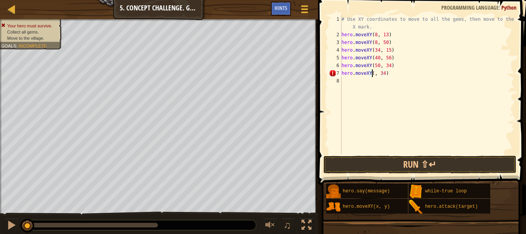
scroll to position [3, 3]
type textarea "hero.moveXY(74, 34)"
click at [382, 164] on button "Run ⇧↵" at bounding box center [419, 164] width 193 height 18
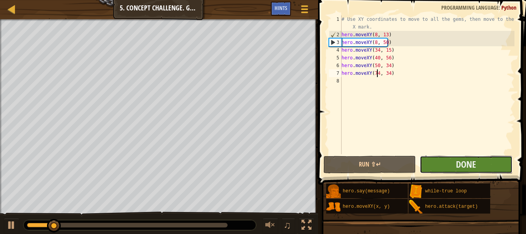
click at [455, 170] on button "Done" at bounding box center [465, 164] width 92 height 18
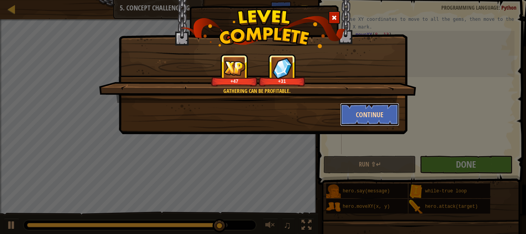
click at [383, 118] on button "Continue" at bounding box center [370, 114] width 60 height 23
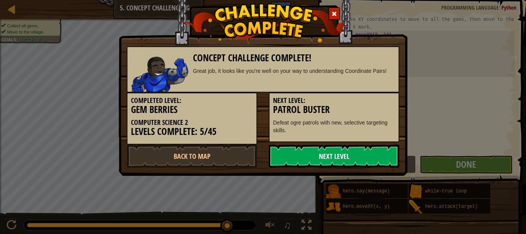
click at [330, 157] on link "Next Level" at bounding box center [334, 155] width 130 height 23
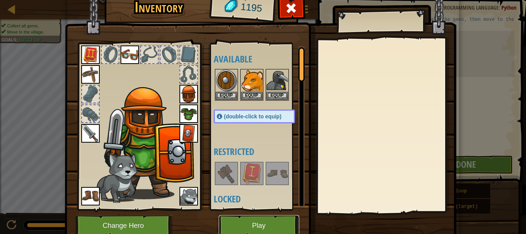
click at [255, 227] on button "Play" at bounding box center [259, 225] width 80 height 21
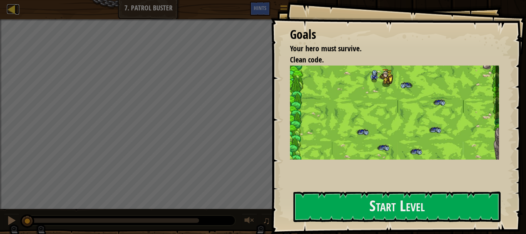
click at [18, 5] on link "Map" at bounding box center [17, 9] width 4 height 10
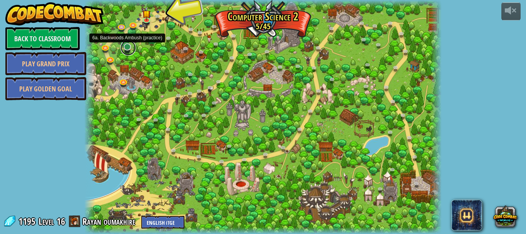
click at [129, 48] on link at bounding box center [127, 47] width 15 height 15
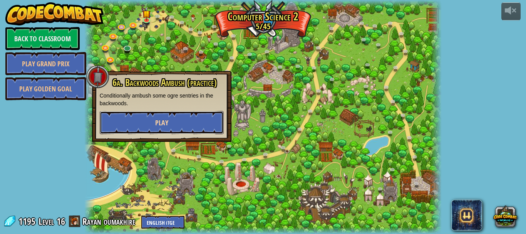
click at [144, 120] on button "Play" at bounding box center [162, 122] width 124 height 23
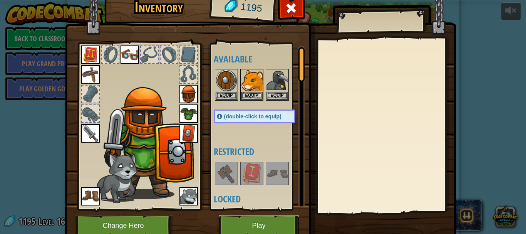
click at [247, 223] on button "Play" at bounding box center [259, 225] width 80 height 21
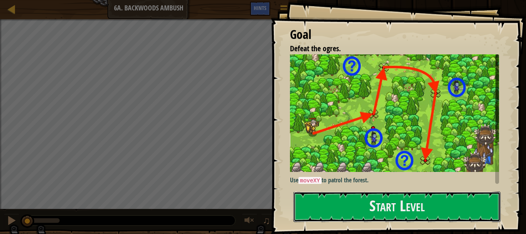
click at [316, 191] on button "Start Level" at bounding box center [396, 206] width 207 height 30
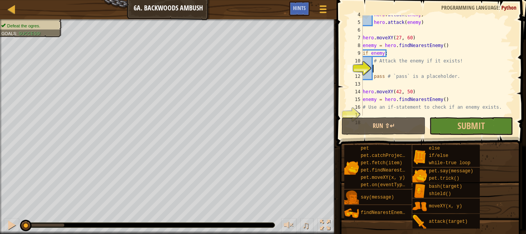
scroll to position [28, 0]
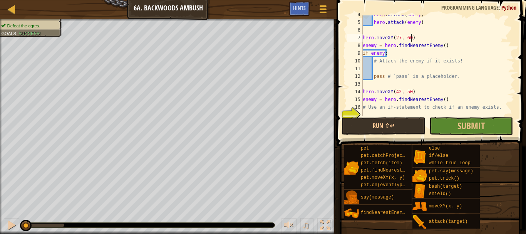
click at [468, 40] on div "hero . attack ( enemy ) hero . attack ( enemy ) hero . moveXY ( 27 , 60 ) enemy…" at bounding box center [434, 68] width 147 height 115
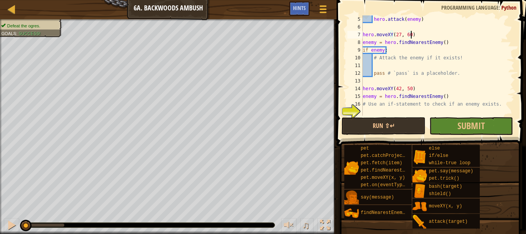
scroll to position [31, 0]
click at [396, 69] on div "hero . attack ( enemy ) hero . moveXY ( 27 , 60 ) enemy = hero . findNearestEne…" at bounding box center [434, 72] width 147 height 115
type textarea "pass # `pass` is a placeholder."
click at [396, 62] on div "hero . attack ( enemy ) hero . moveXY ( 27 , 60 ) enemy = hero . findNearestEne…" at bounding box center [434, 72] width 147 height 115
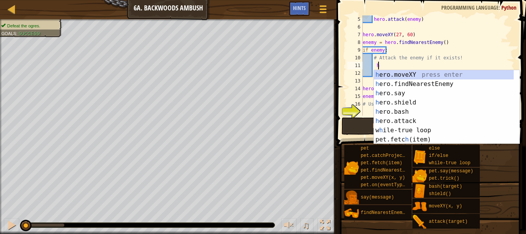
scroll to position [3, 1]
click at [402, 118] on div "h ero.moveXY press enter h ero.findNearestEnemy press enter h ero.say press ent…" at bounding box center [444, 116] width 140 height 92
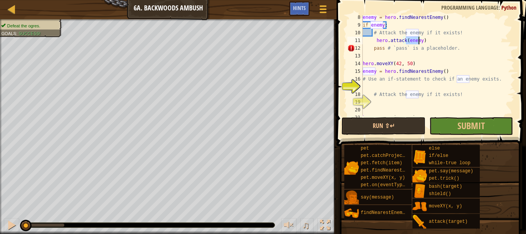
scroll to position [47, 0]
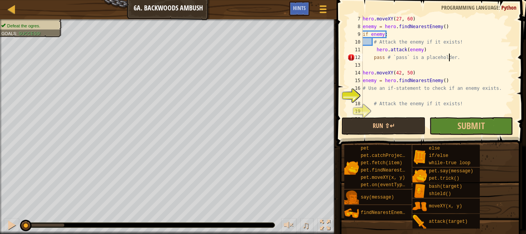
click at [449, 55] on div "hero . moveXY ( 27 , 60 ) enemy = hero . findNearestEnemy ( ) if enemy : # Atta…" at bounding box center [434, 72] width 147 height 115
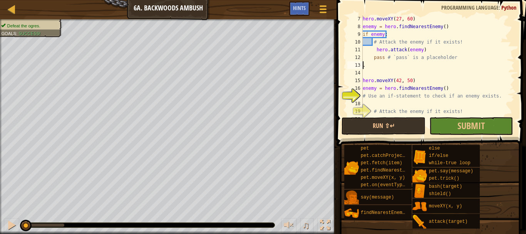
scroll to position [3, 0]
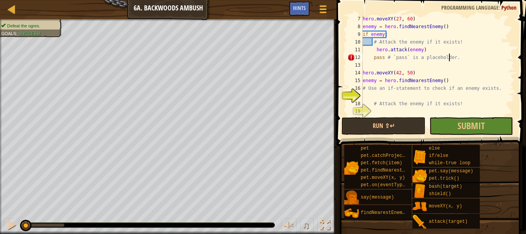
click at [435, 48] on div "hero . moveXY ( 27 , 60 ) enemy = hero . findNearestEnemy ( ) if enemy : # Atta…" at bounding box center [434, 72] width 147 height 115
type textarea "hero.attack(enemy)"
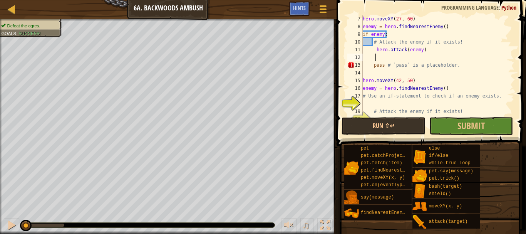
scroll to position [3, 1]
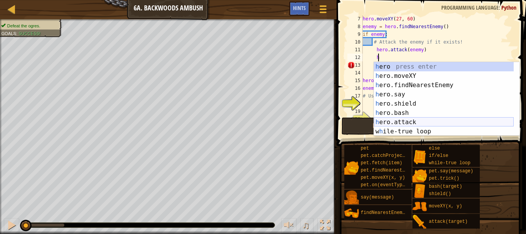
click at [404, 120] on div "h ero press enter h ero.moveXY press enter h ero.findNearestEnemy press enter h…" at bounding box center [444, 108] width 140 height 92
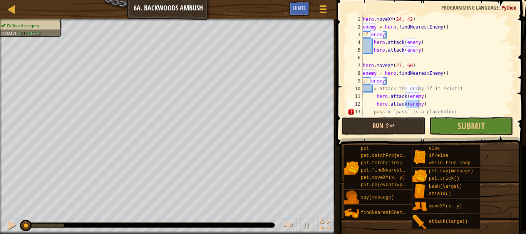
scroll to position [0, 0]
click at [363, 28] on div "hero . moveXY ( 24 , 42 ) enemy = hero . findNearestEnemy ( ) if enemy : hero .…" at bounding box center [434, 72] width 147 height 115
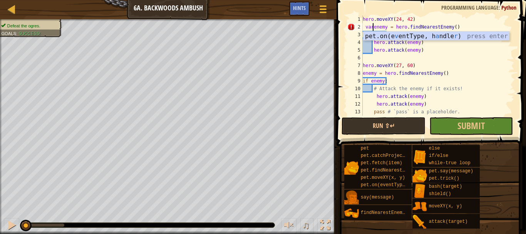
scroll to position [3, 1]
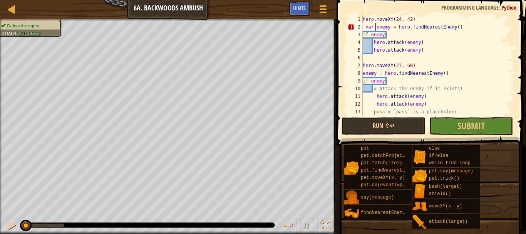
click at [394, 35] on div "hero . moveXY ( 24 , 42 ) var enemy = hero . findNearestEnemy ( ) if enemy : he…" at bounding box center [434, 72] width 147 height 115
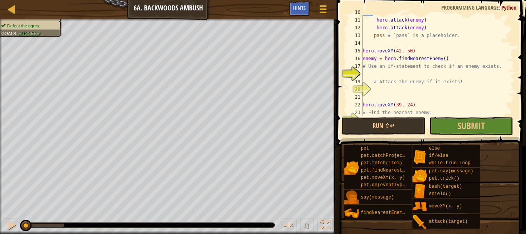
scroll to position [0, 0]
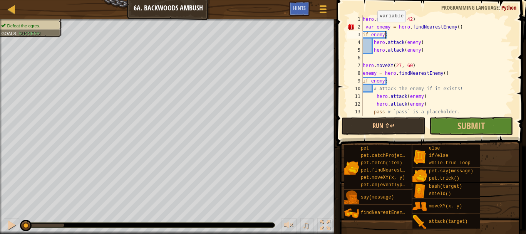
click at [373, 30] on div "hero . moveXY ( 24 , 42 ) var enemy = hero . findNearestEnemy ( ) if enemy : he…" at bounding box center [434, 72] width 147 height 115
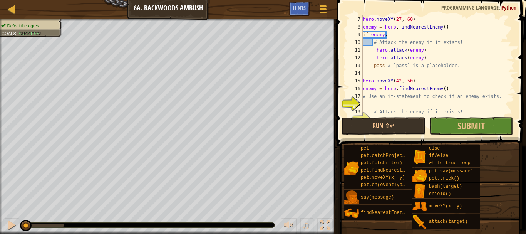
scroll to position [46, 0]
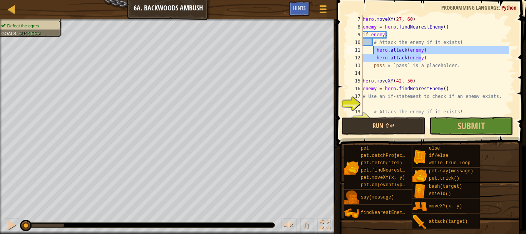
drag, startPoint x: 426, startPoint y: 58, endPoint x: 372, endPoint y: 50, distance: 54.5
click at [372, 50] on div "hero . moveXY ( 27 , 60 ) enemy = hero . findNearestEnemy ( ) if enemy : # Atta…" at bounding box center [434, 72] width 147 height 115
type textarea "hero.attack(enemy) hero.attack(enemy)"
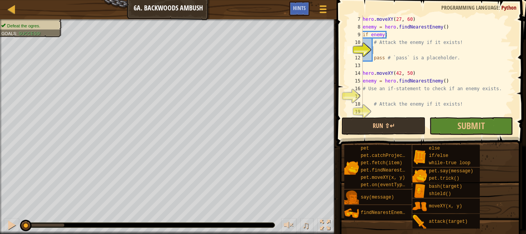
drag, startPoint x: 515, startPoint y: 61, endPoint x: 504, endPoint y: 28, distance: 34.7
click at [504, 28] on div "7 8 9 10 11 12 13 14 15 16 17 18 19 20 hero . moveXY ( 27 , 60 ) enemy = hero .…" at bounding box center [430, 88] width 192 height 169
drag, startPoint x: 516, startPoint y: 56, endPoint x: 507, endPoint y: 26, distance: 31.3
click at [507, 26] on div "7 8 9 10 11 12 13 14 15 16 17 18 19 20 hero . moveXY ( 27 , 60 ) enemy = hero .…" at bounding box center [430, 88] width 192 height 169
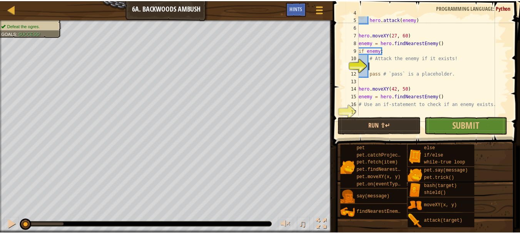
scroll to position [0, 0]
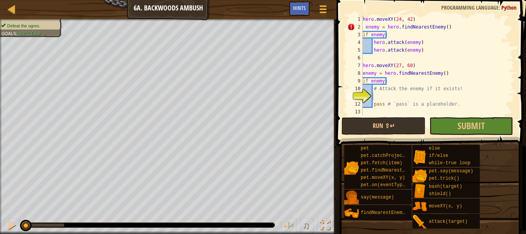
click at [21, 10] on div "Map Computer Science 2 6a. Backwoods Ambush Game Menu Done Hints" at bounding box center [168, 9] width 336 height 19
click at [19, 9] on div "Map Computer Science 2 6a. Backwoods Ambush Game Menu Done Hints" at bounding box center [168, 9] width 336 height 19
click at [17, 9] on link "Map" at bounding box center [17, 9] width 4 height 10
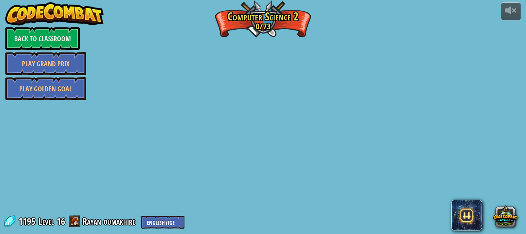
click at [18, 9] on div "powered by Back to Classroom Play Grand Prix Play Golden Goal Picnic Buster Pro…" at bounding box center [263, 117] width 526 height 234
click at [170, 65] on div "powered by Back to Classroom Play Grand Prix Play Golden Goal Picnic Buster Pro…" at bounding box center [263, 117] width 526 height 234
click at [62, 39] on link "Back to Classroom" at bounding box center [42, 38] width 74 height 23
